Goal: Transaction & Acquisition: Subscribe to service/newsletter

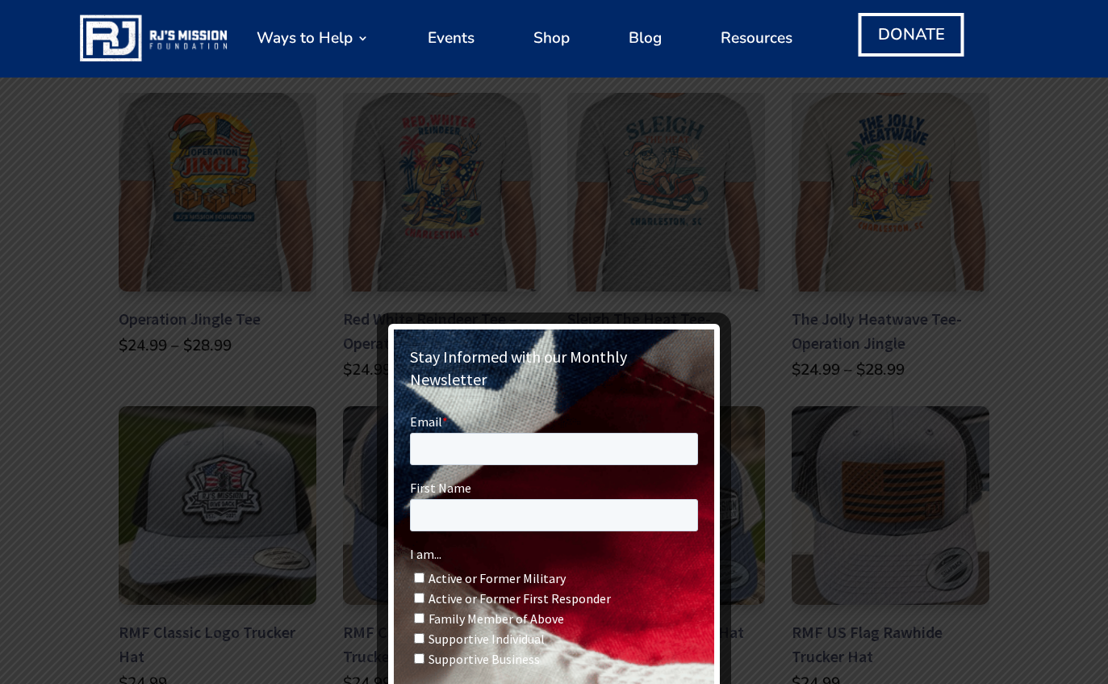
click at [424, 572] on input "Active or Former Military" at bounding box center [419, 576] width 10 height 10
checkbox input "true"
click at [455, 455] on input "Email *" at bounding box center [554, 448] width 288 height 32
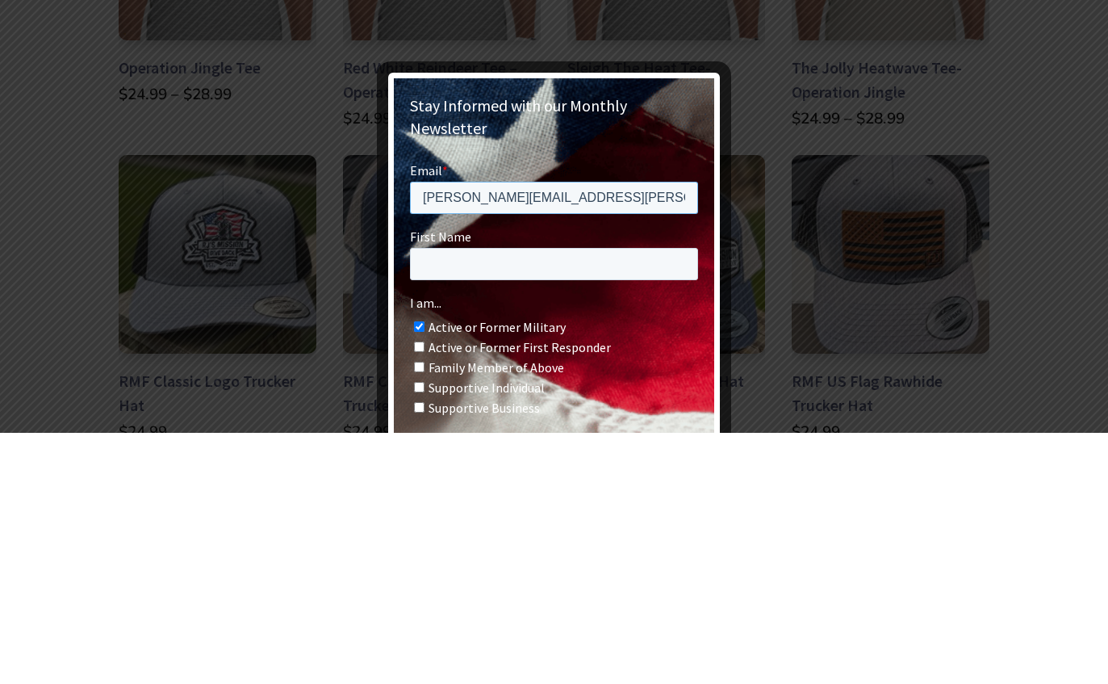
type input "Robert.Boissonneault@mail.com"
click at [479, 262] on input "First Name" at bounding box center [554, 263] width 288 height 32
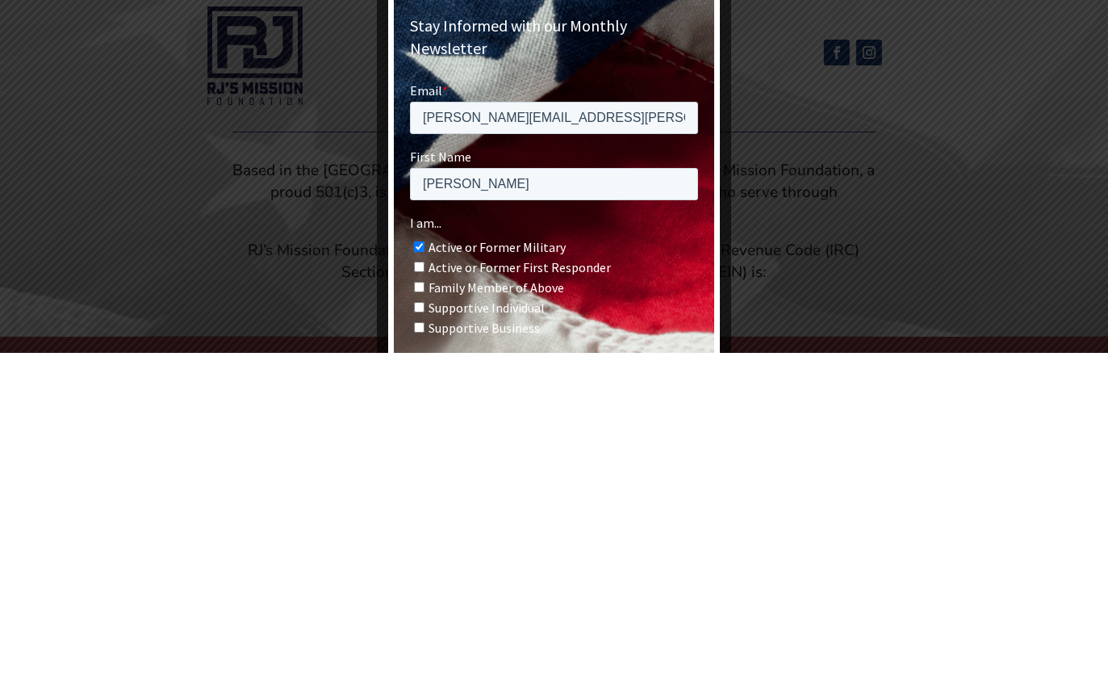
scroll to position [1144, 0]
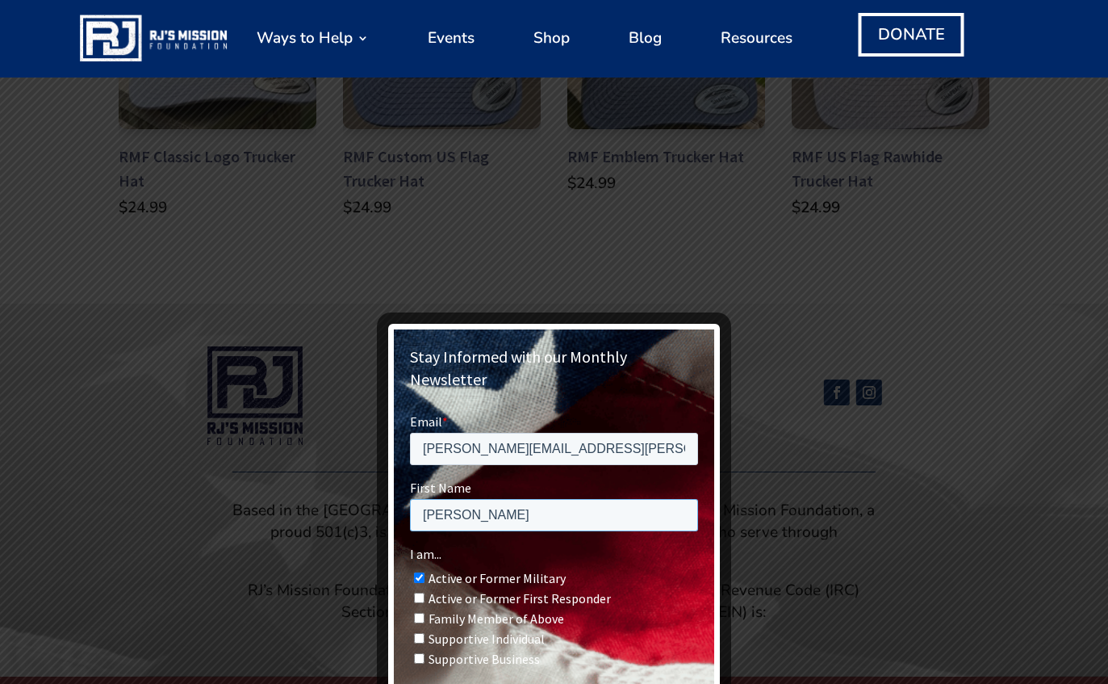
type input "Robert"
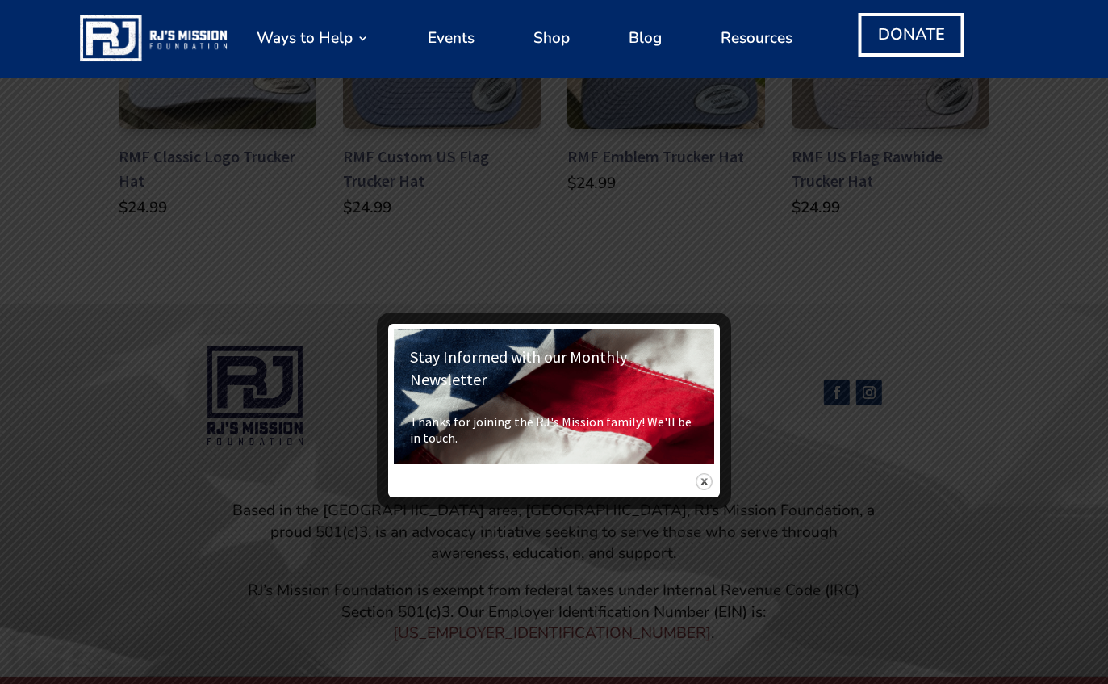
click at [707, 473] on img at bounding box center [704, 481] width 17 height 17
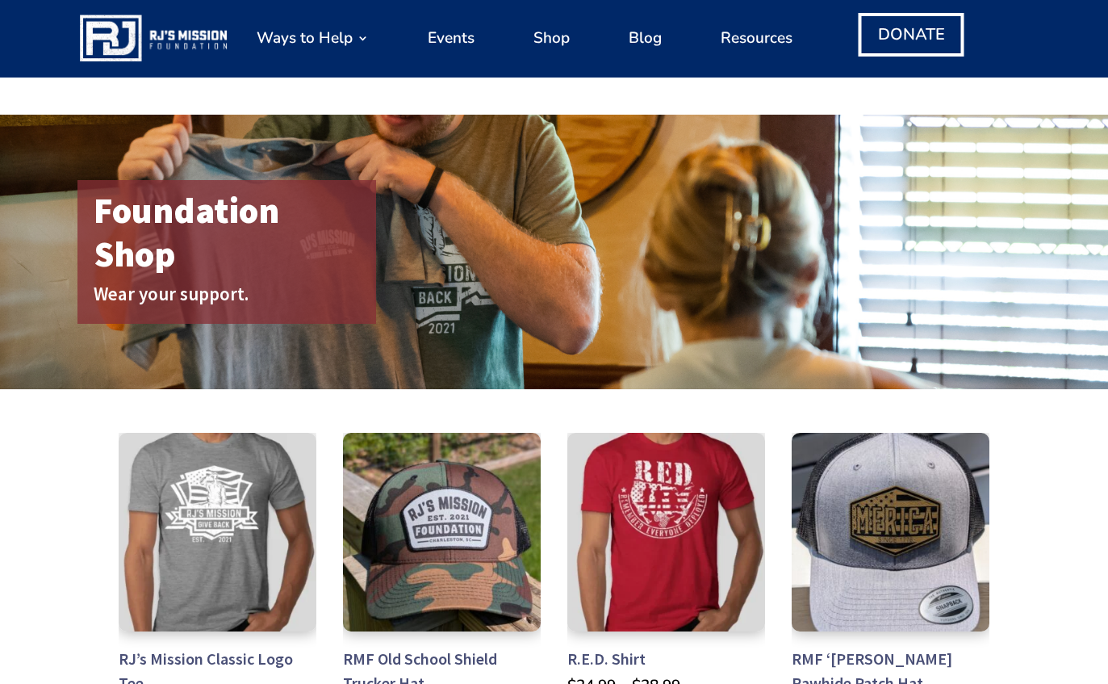
scroll to position [0, 0]
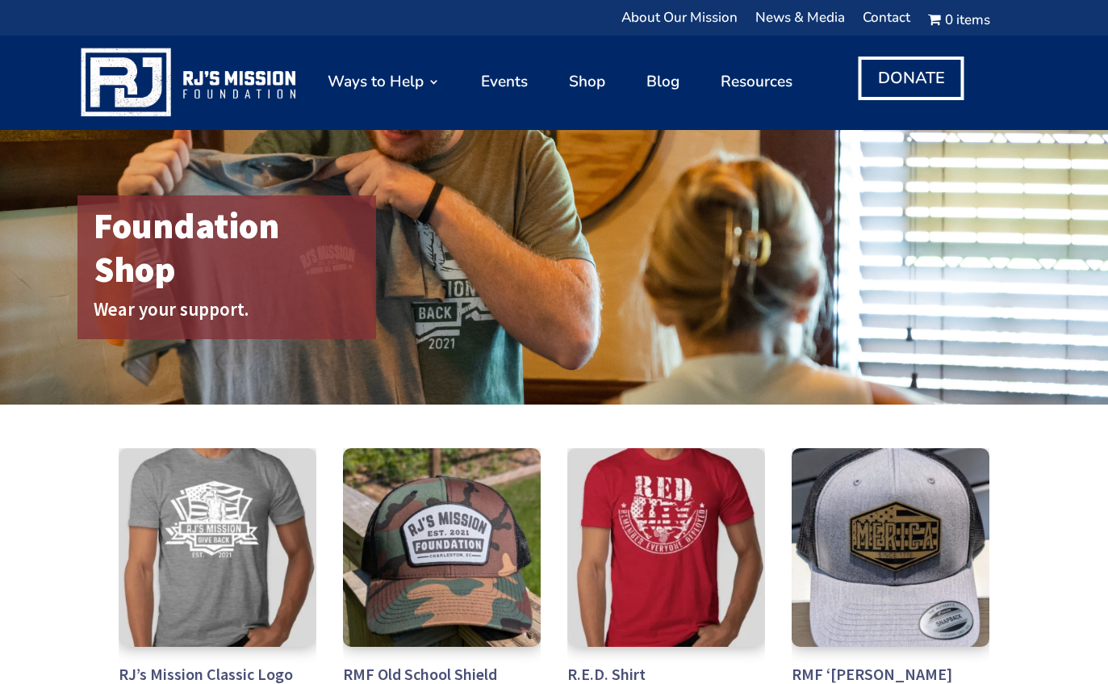
click at [589, 84] on link "Shop" at bounding box center [587, 82] width 36 height 78
